Goal: Information Seeking & Learning: Find specific fact

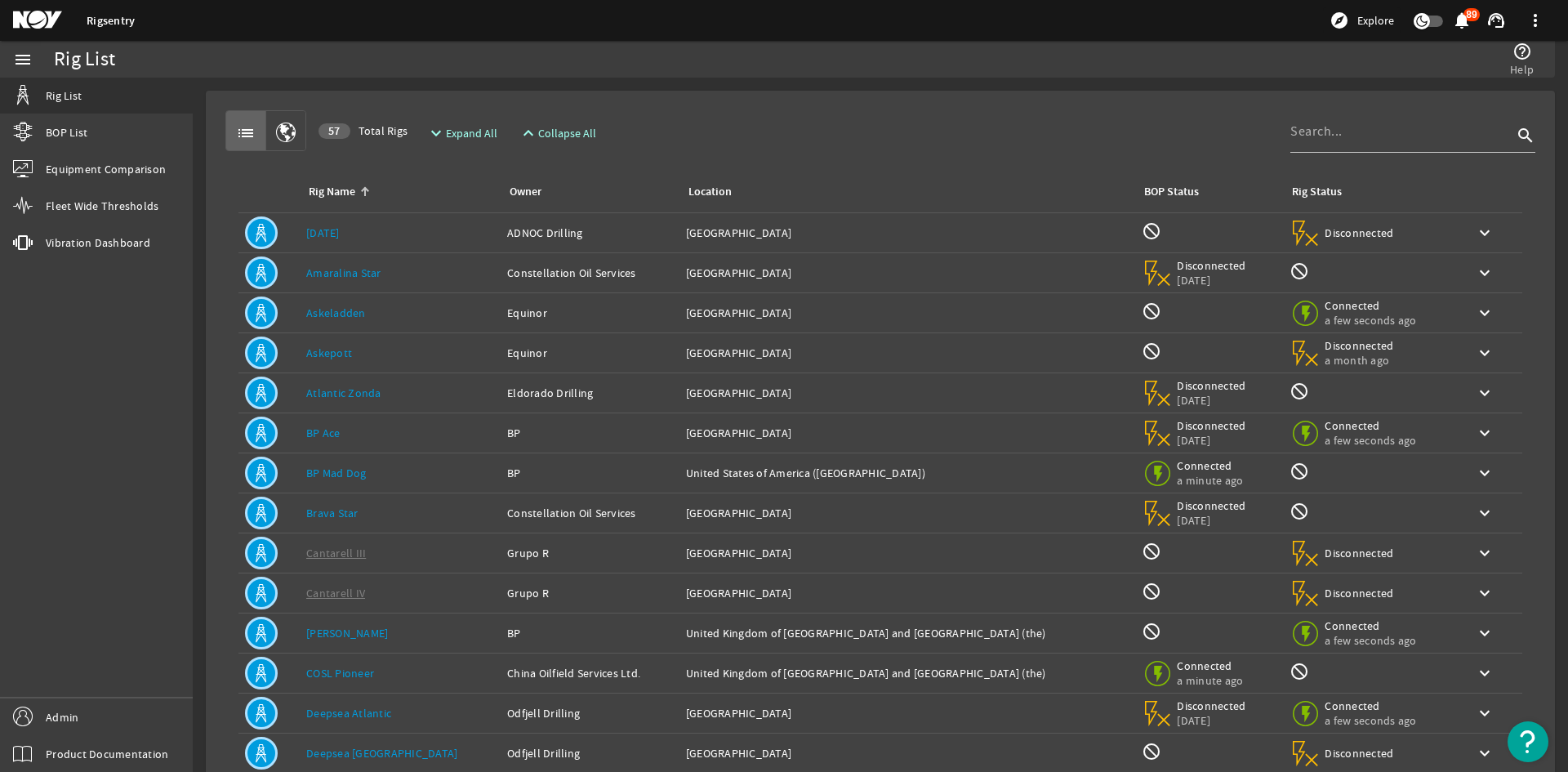
click at [372, 236] on div "Rig Name: [DATE]" at bounding box center [400, 232] width 188 height 17
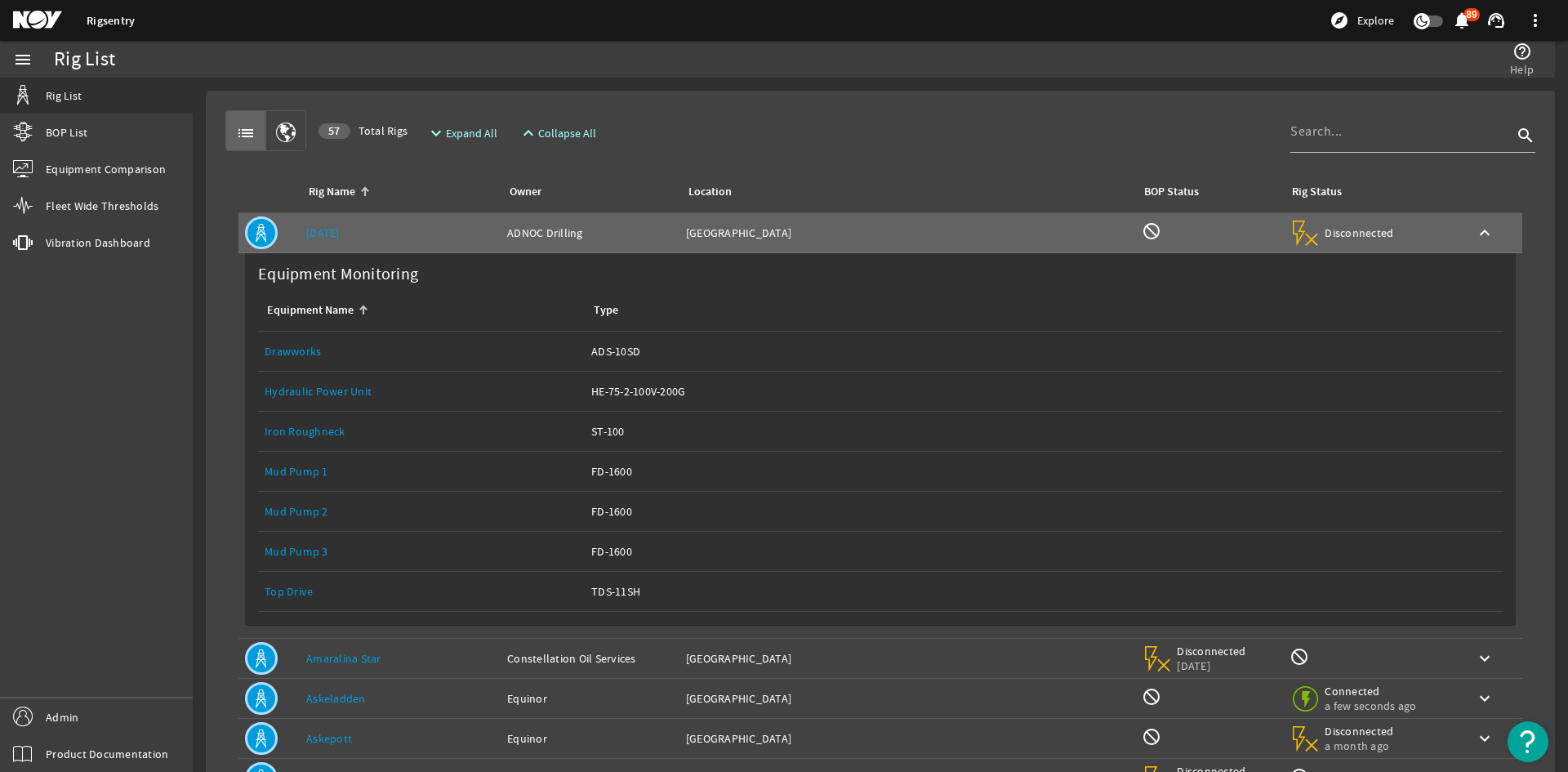
click at [302, 592] on link "Top Drive" at bounding box center [289, 591] width 48 height 15
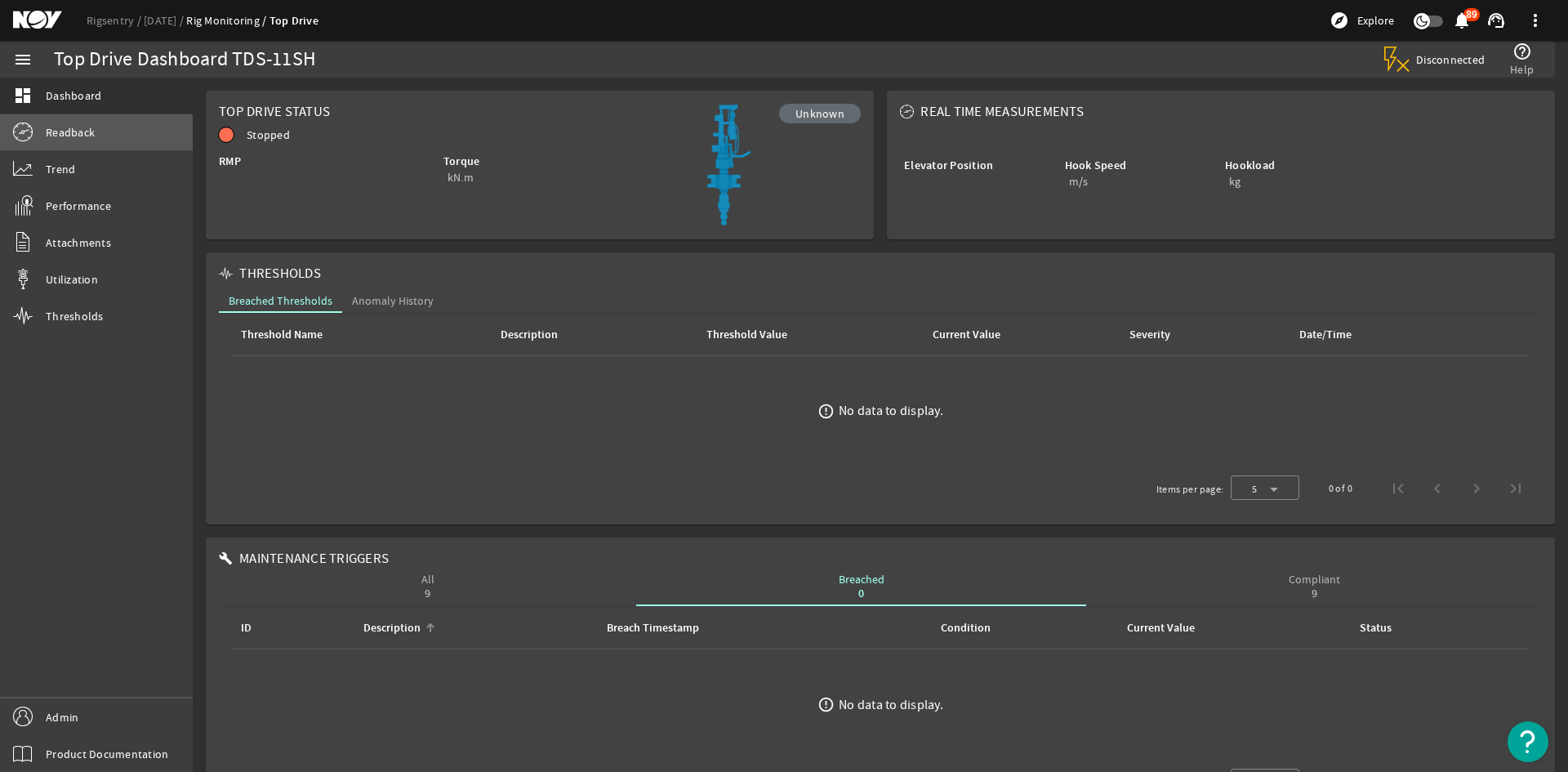
click at [80, 148] on link "Readback" at bounding box center [96, 132] width 193 height 36
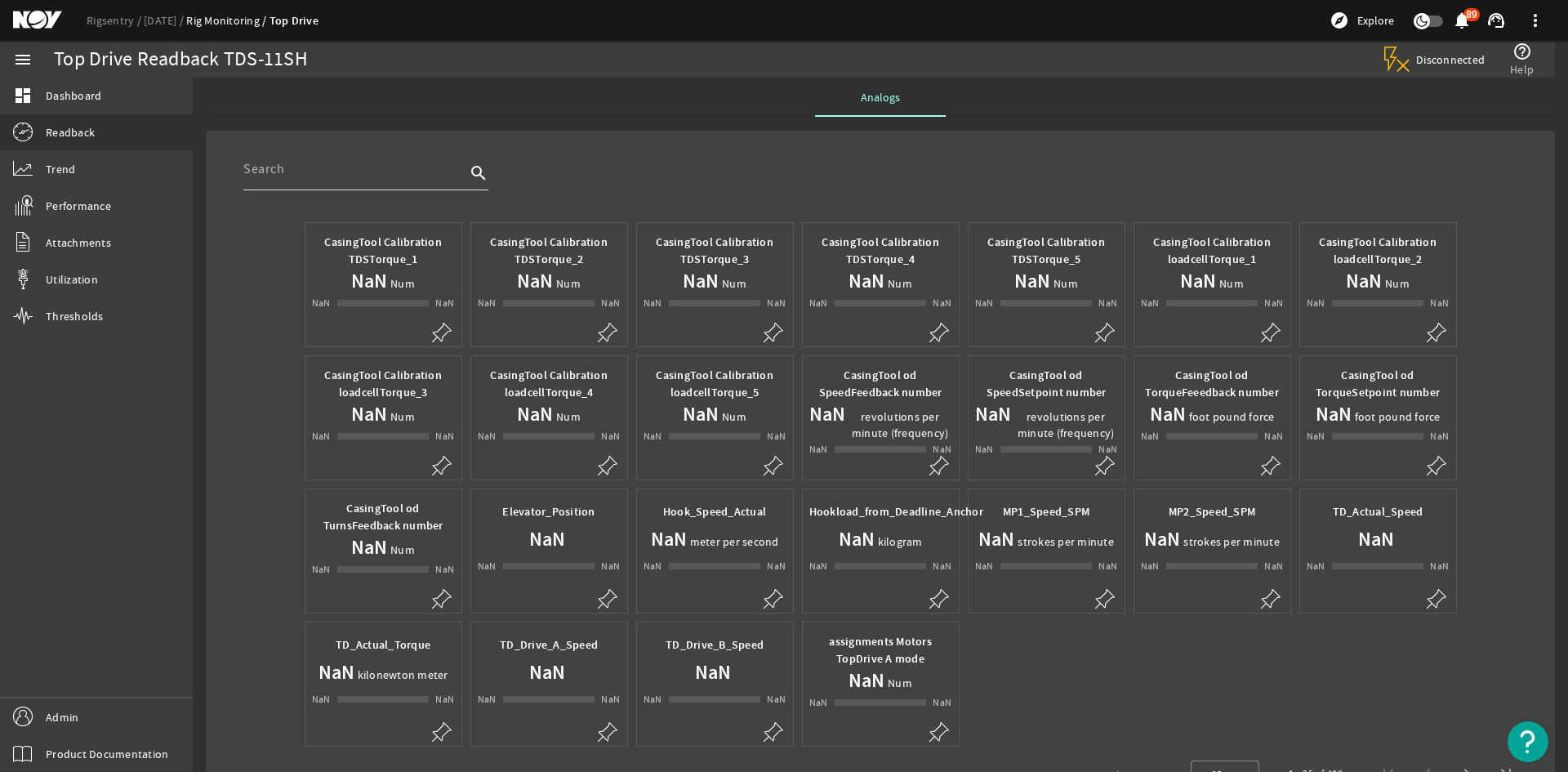
click at [322, 177] on input "text" at bounding box center [354, 169] width 222 height 20
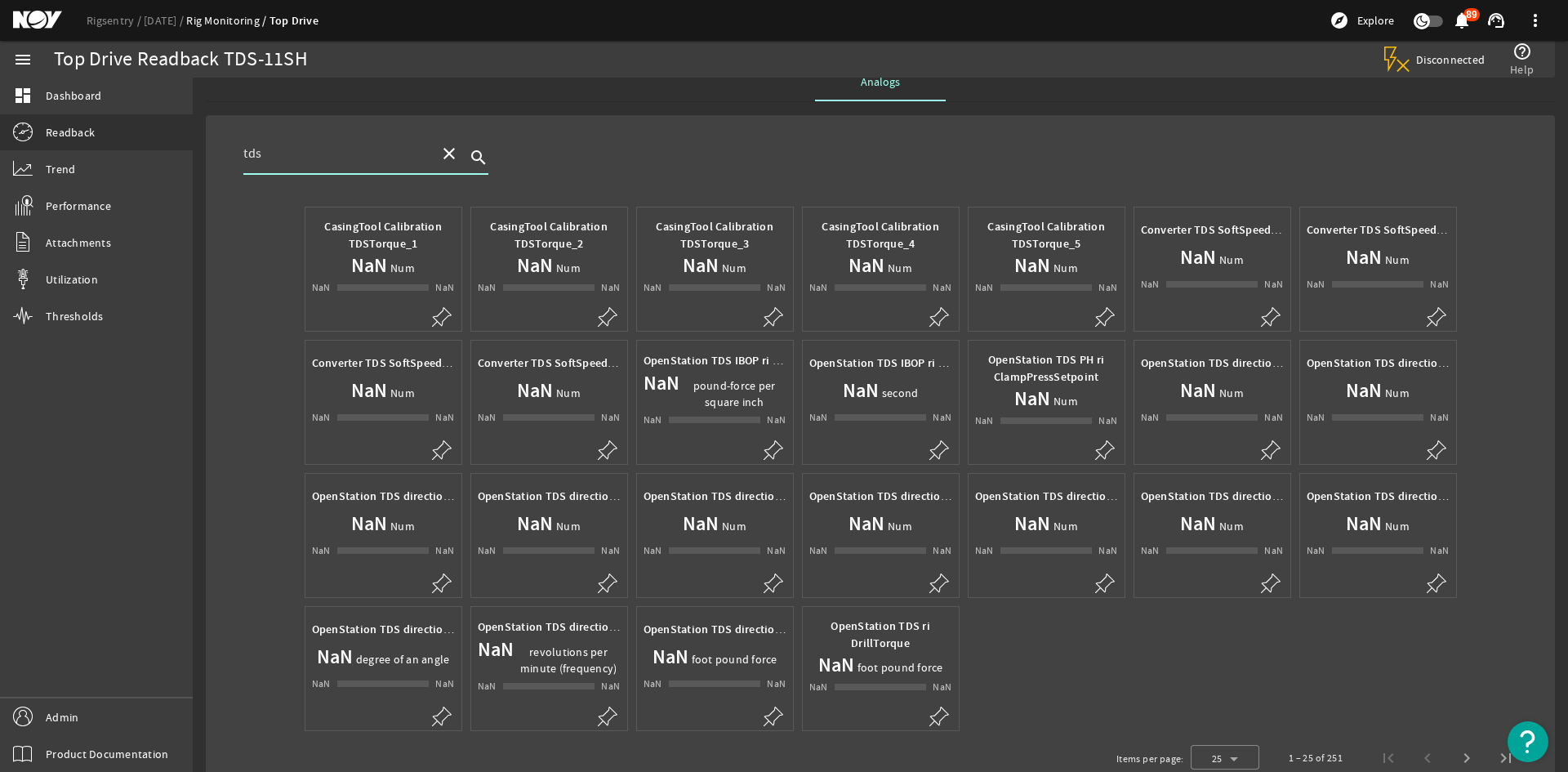
scroll to position [60, 0]
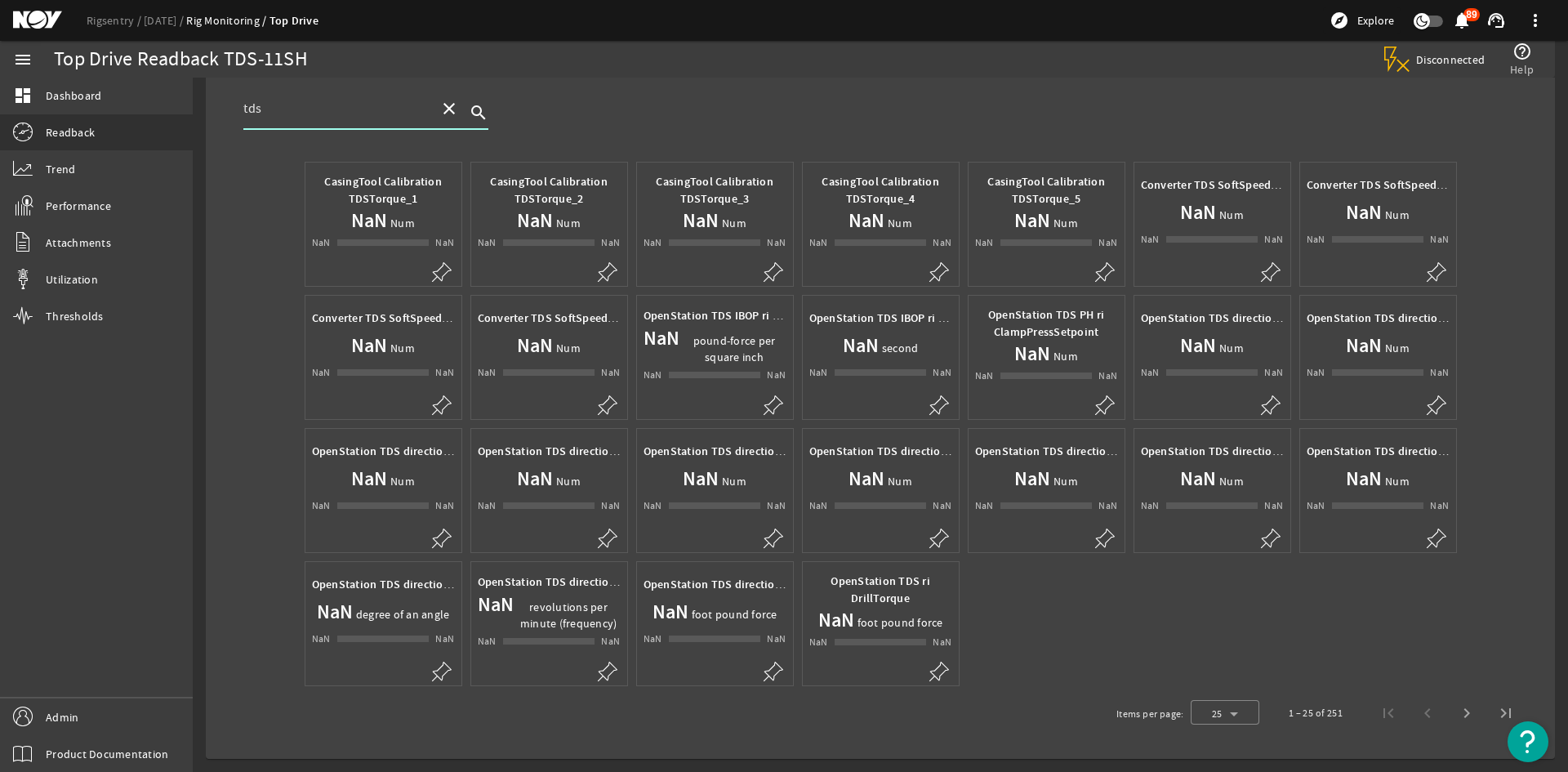
click at [351, 109] on input "tds" at bounding box center [334, 109] width 183 height 20
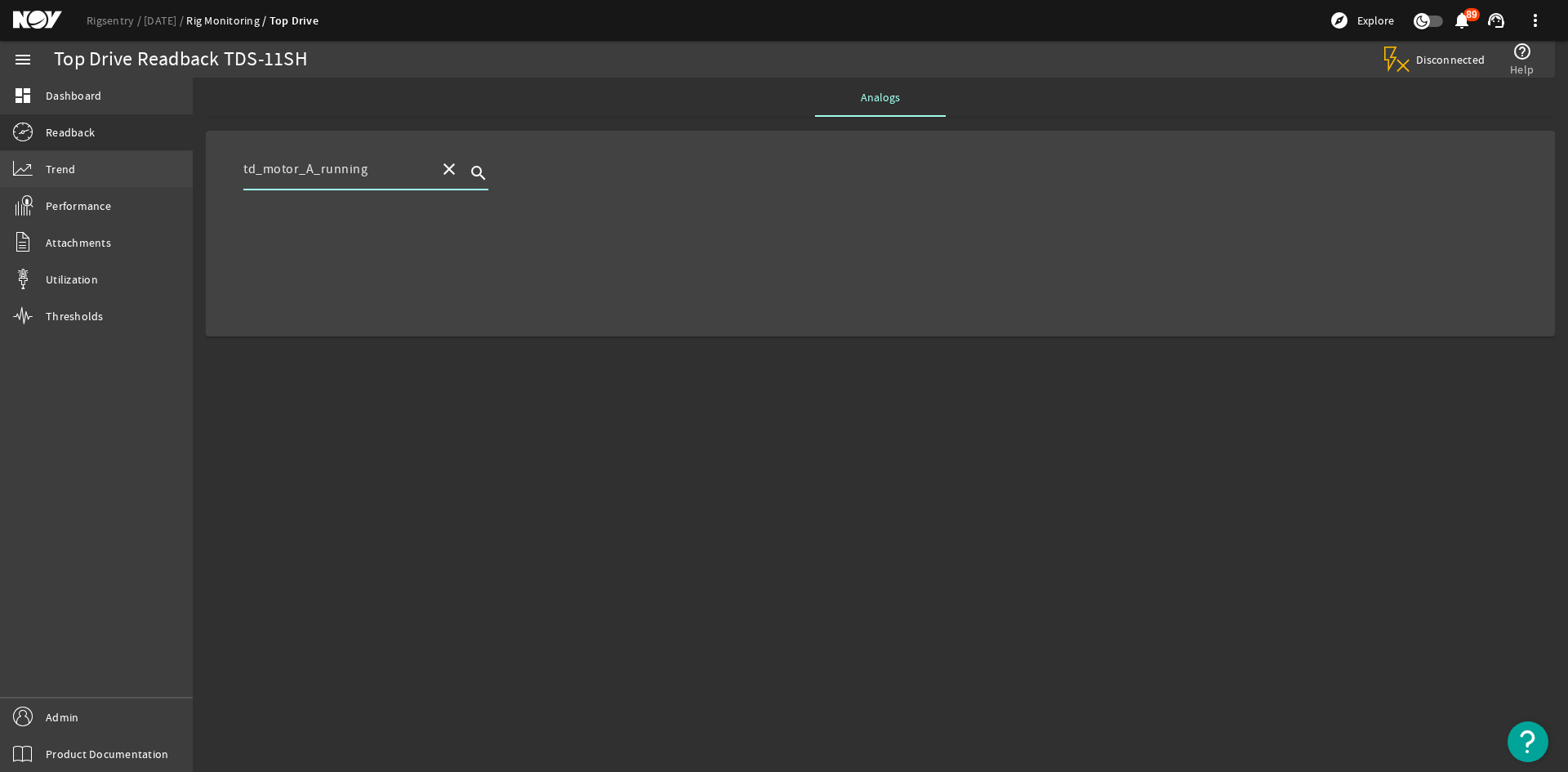
drag, startPoint x: 372, startPoint y: 174, endPoint x: 187, endPoint y: 163, distance: 185.3
click at [187, 163] on mat-sidenav-container "menu dashboard Dashboard Readback Trend Performance Attachments Utilization Thr…" at bounding box center [784, 406] width 1568 height 731
click at [398, 163] on input "td_motor_A_running" at bounding box center [334, 169] width 183 height 20
type input "t"
paste input "TD_Motor_A_Running_Hours_Aggregated"
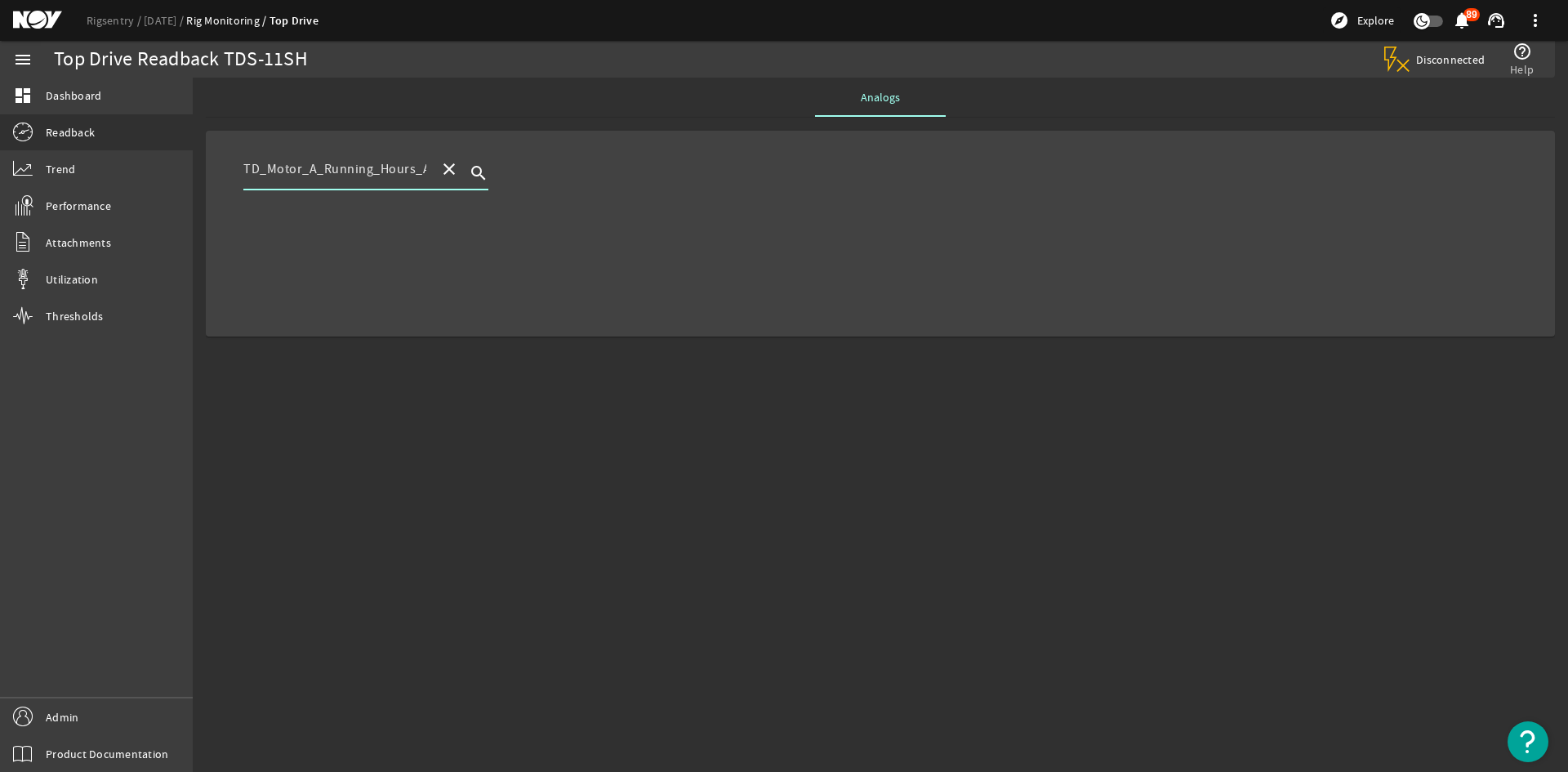
scroll to position [0, 58]
type input "TD_Motor_A_Running_Hours_Aggregated"
click at [441, 171] on mat-icon "close" at bounding box center [450, 169] width 20 height 20
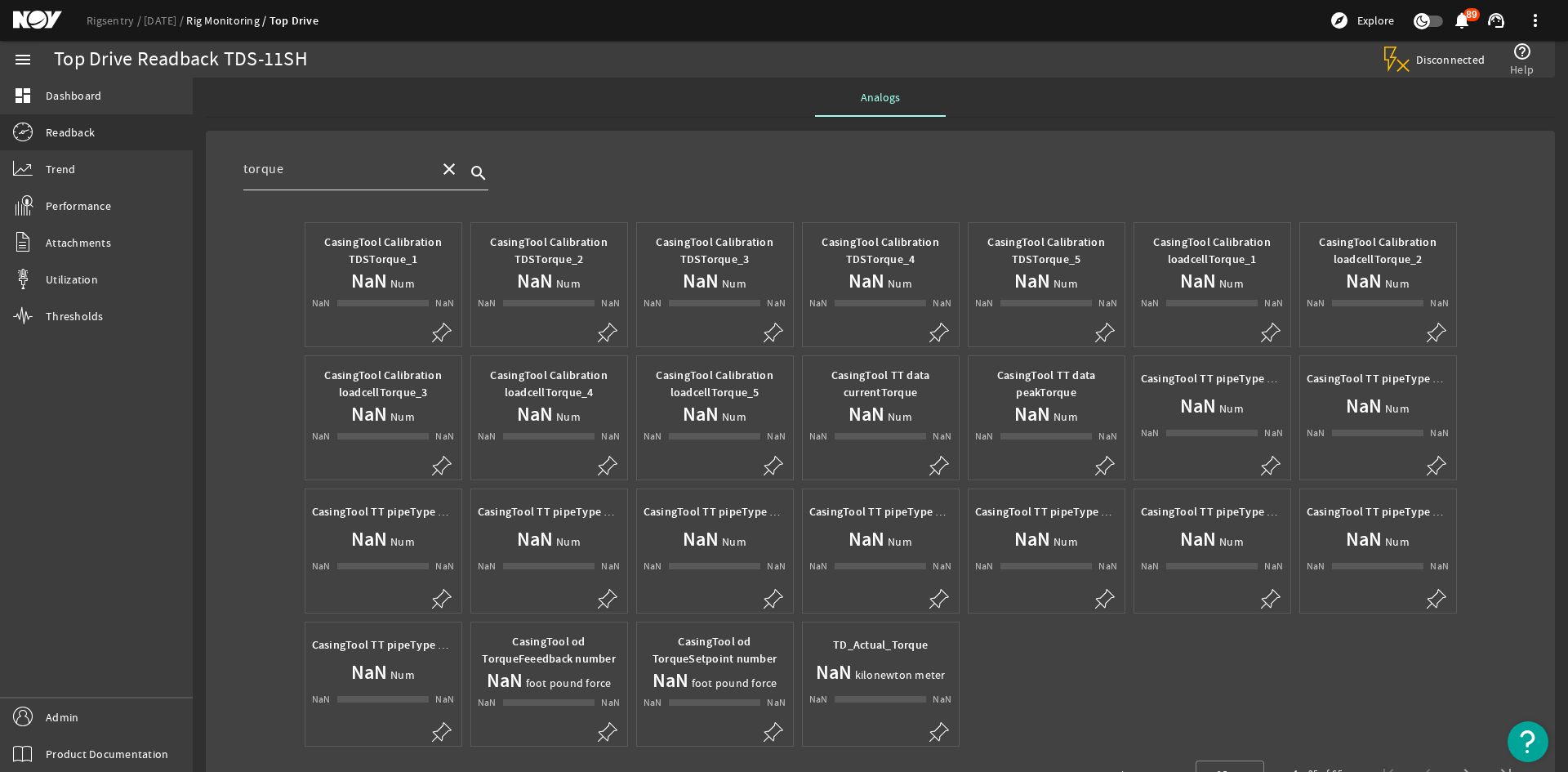
drag, startPoint x: 822, startPoint y: 579, endPoint x: 1067, endPoint y: 592, distance: 245.3
click at [1067, 592] on mat-sidenav-content "Top Drive Readback TDS-11SH Disconnected help_outline Help Analogs torque close…" at bounding box center [880, 425] width 1375 height 695
click at [1034, 659] on div "CasingTool Calibration TDSTorque_1 NaN Num NaN NaN NaN NaN CasingTool Calibrati…" at bounding box center [879, 484] width 1303 height 533
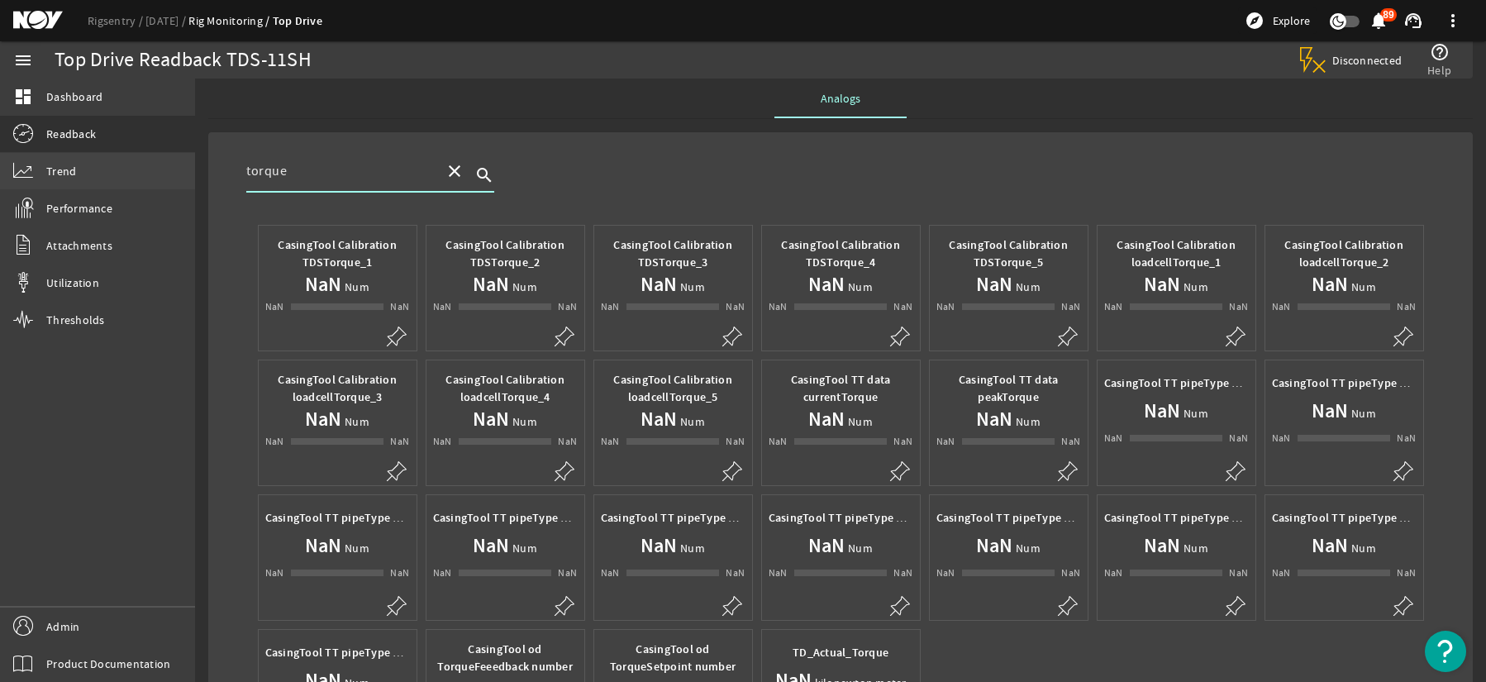
drag, startPoint x: 368, startPoint y: 176, endPoint x: 64, endPoint y: 184, distance: 303.5
click at [64, 184] on mat-sidenav-container "menu dashboard Dashboard Readback Trend Performance Attachments Utilization Thr…" at bounding box center [743, 361] width 1486 height 641
type input "rpm"
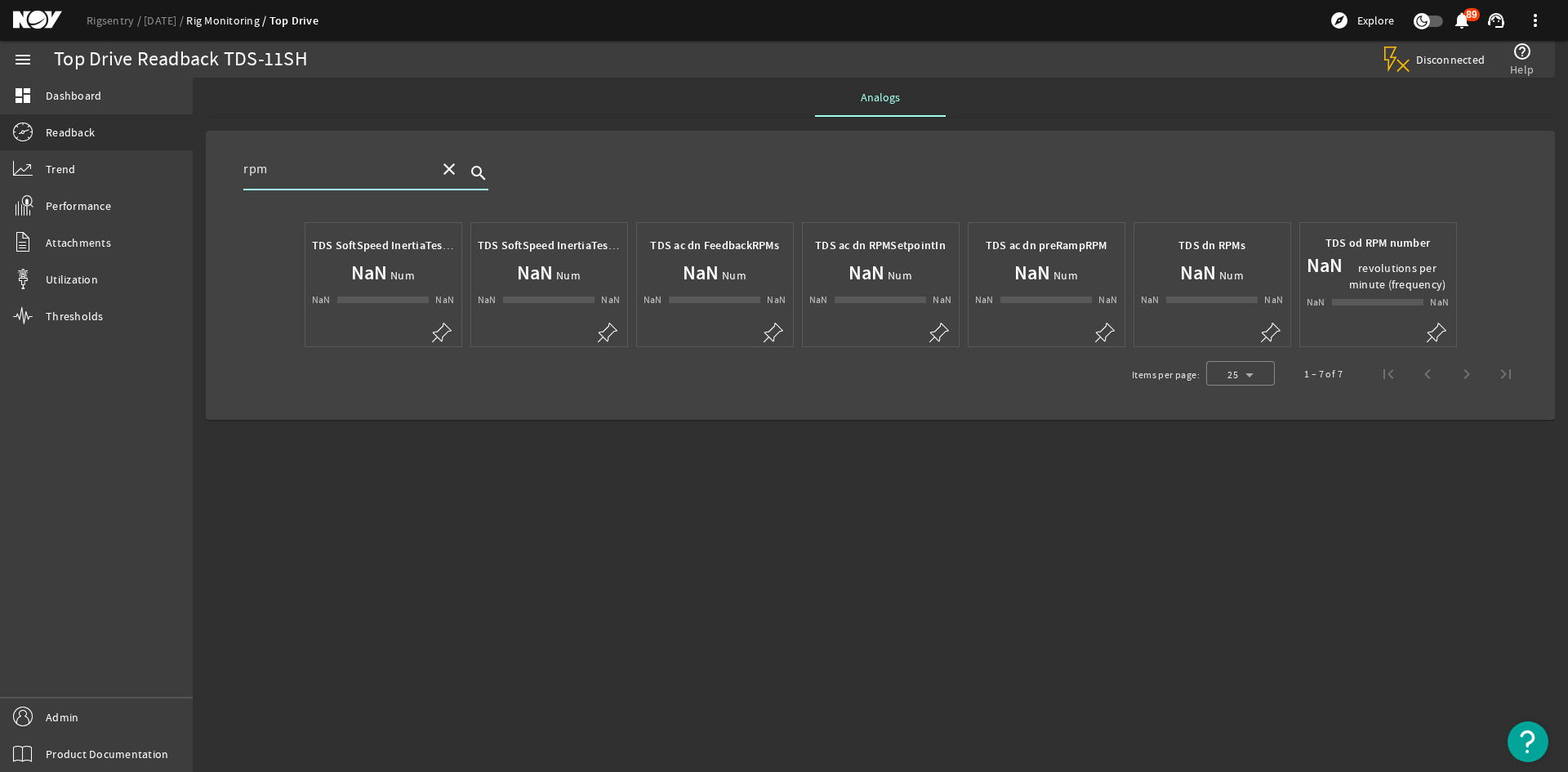
click at [447, 167] on mat-icon "close" at bounding box center [450, 169] width 20 height 20
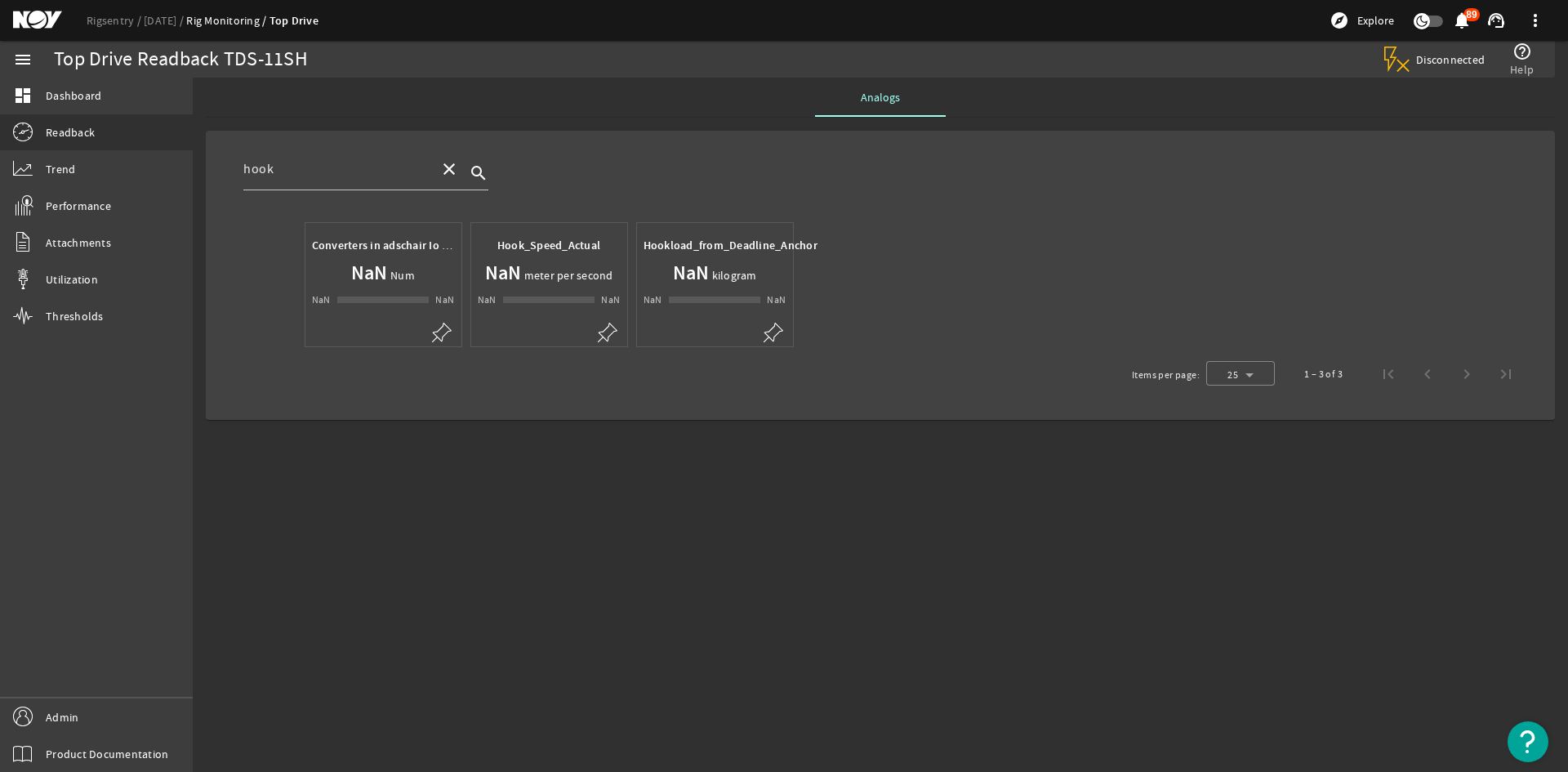
drag, startPoint x: 347, startPoint y: 158, endPoint x: 226, endPoint y: 162, distance: 121.1
click at [226, 161] on div "hook close search Converters in adschair Io C2ChookloadAQ value NaN Num NaN NaN…" at bounding box center [880, 278] width 1323 height 259
click at [250, 167] on input "hook" at bounding box center [334, 169] width 183 height 20
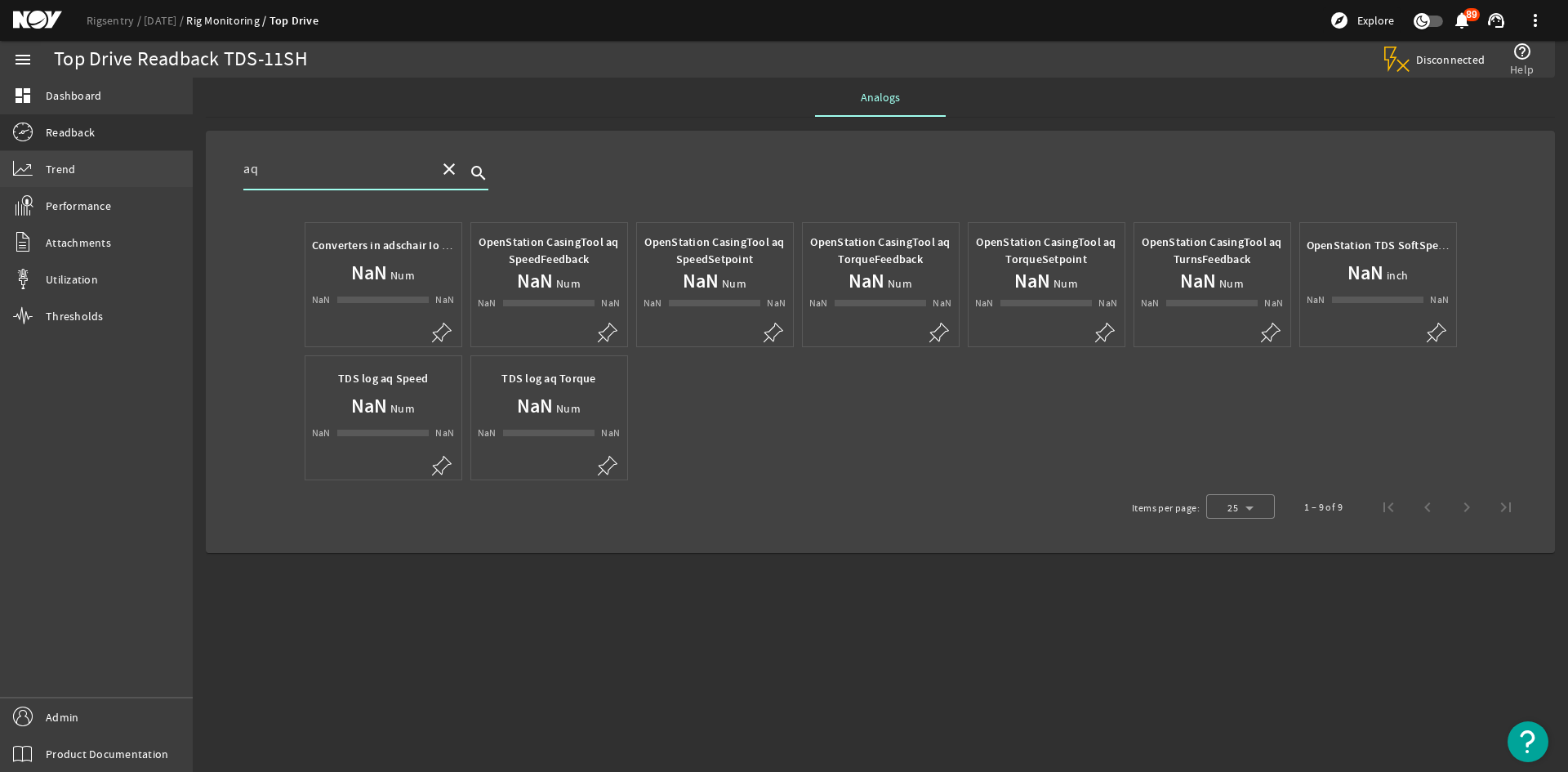
drag, startPoint x: 294, startPoint y: 177, endPoint x: 177, endPoint y: 167, distance: 117.4
click at [177, 167] on mat-sidenav-container "menu dashboard Dashboard Readback Trend Performance Attachments Utilization Thr…" at bounding box center [784, 406] width 1568 height 731
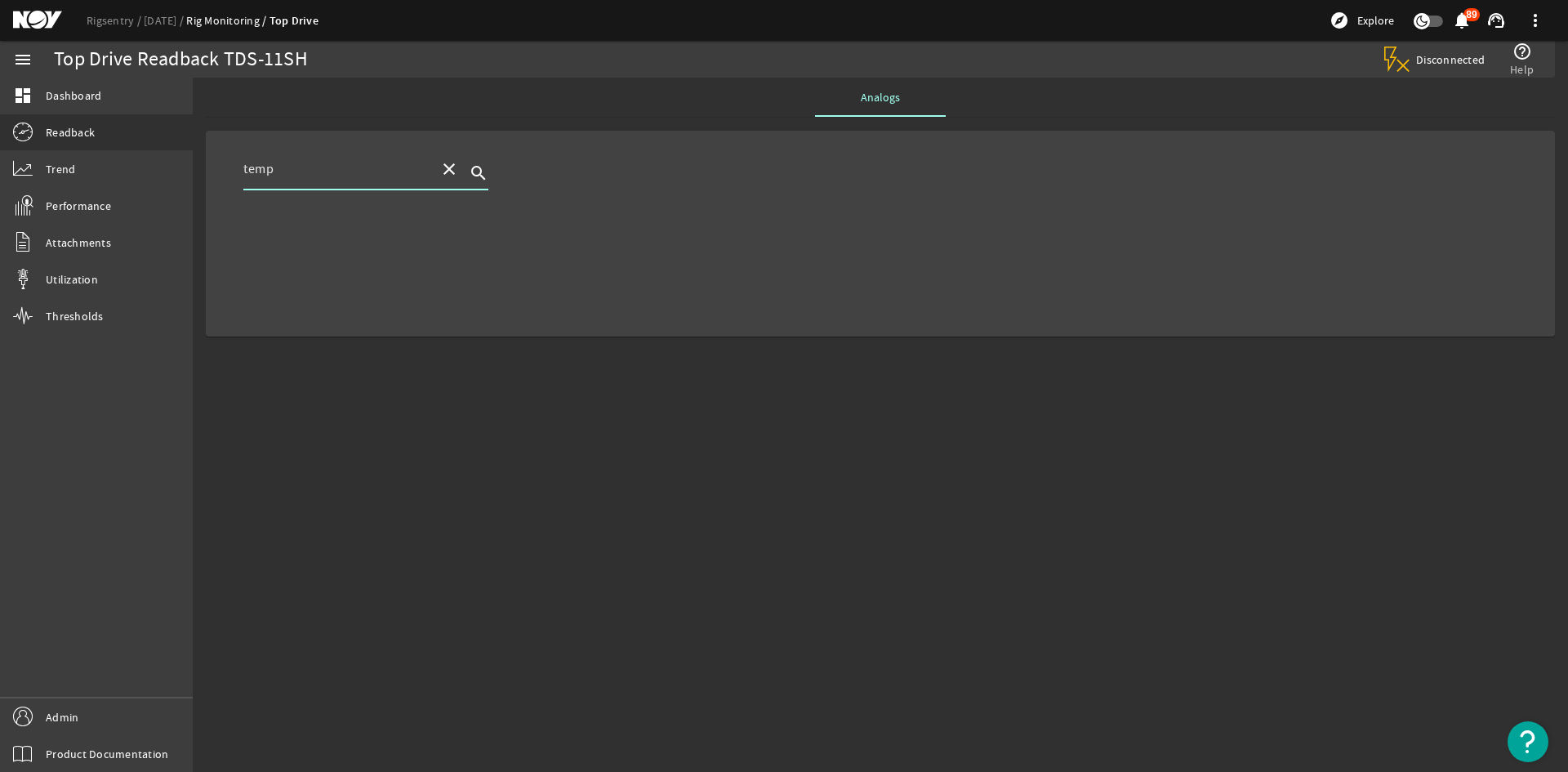
type input "temp"
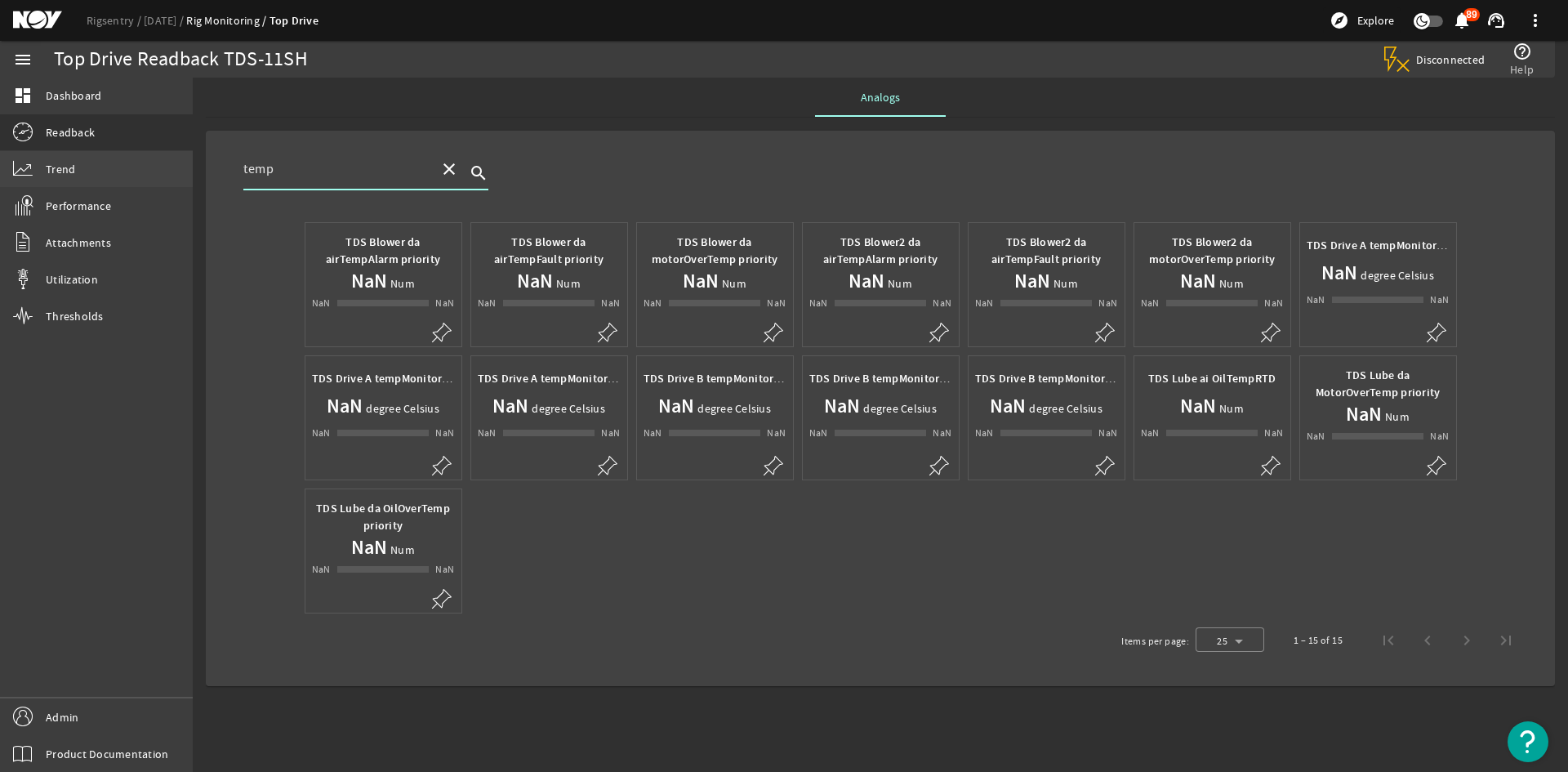
drag, startPoint x: 361, startPoint y: 178, endPoint x: 135, endPoint y: 185, distance: 226.1
click at [135, 185] on mat-sidenav-container "menu dashboard Dashboard Readback Trend Performance Attachments Utilization Thr…" at bounding box center [784, 406] width 1568 height 731
type input "ibop"
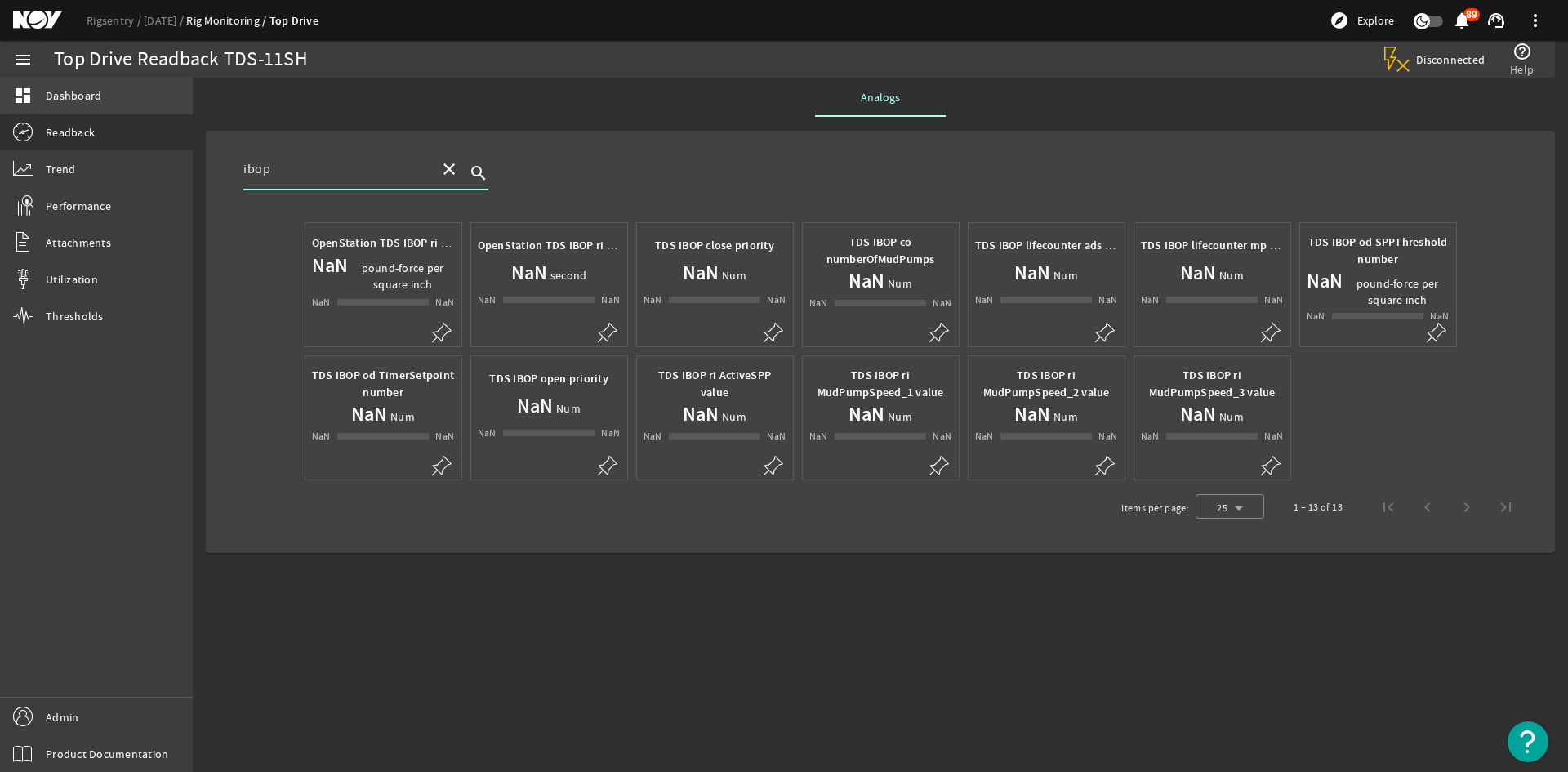
click at [87, 92] on span "Dashboard" at bounding box center [73, 95] width 55 height 17
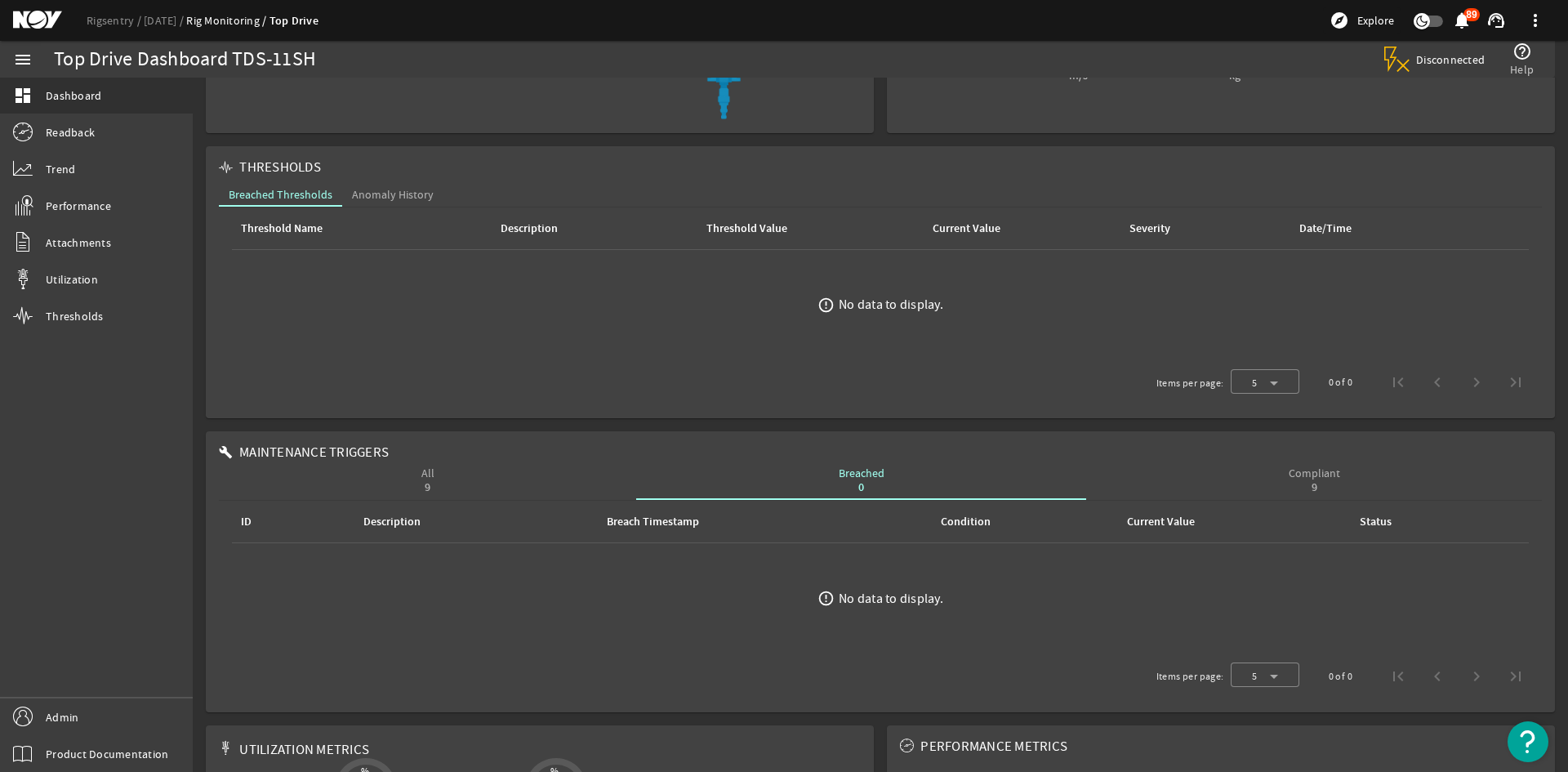
scroll to position [276, 0]
